Goal: Task Accomplishment & Management: Complete application form

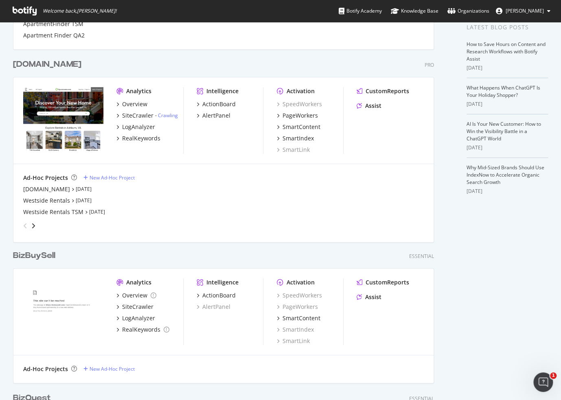
scroll to position [169, 0]
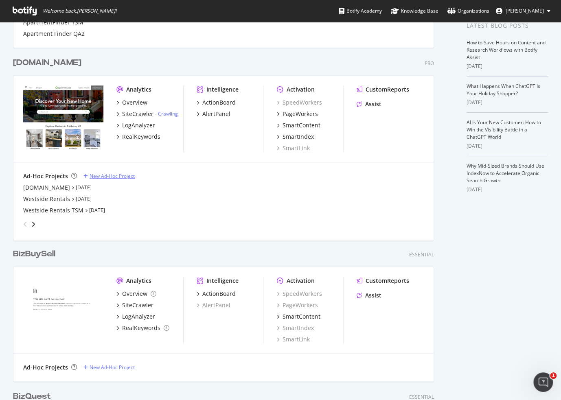
click at [113, 175] on div "New Ad-Hoc Project" at bounding box center [111, 175] width 45 height 7
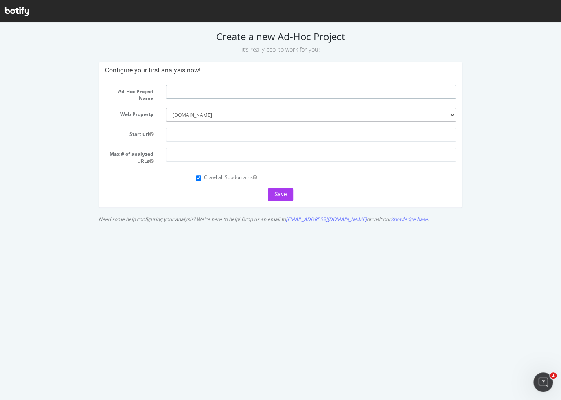
click at [196, 94] on input "text" at bounding box center [311, 92] width 290 height 14
drag, startPoint x: 128, startPoint y: 195, endPoint x: 138, endPoint y: 181, distance: 17.4
click at [128, 195] on div "Save" at bounding box center [280, 194] width 350 height 13
click at [227, 136] on input "text" at bounding box center [311, 135] width 290 height 14
click at [378, 190] on div "Save" at bounding box center [280, 194] width 350 height 13
